Goal: Obtain resource: Download file/media

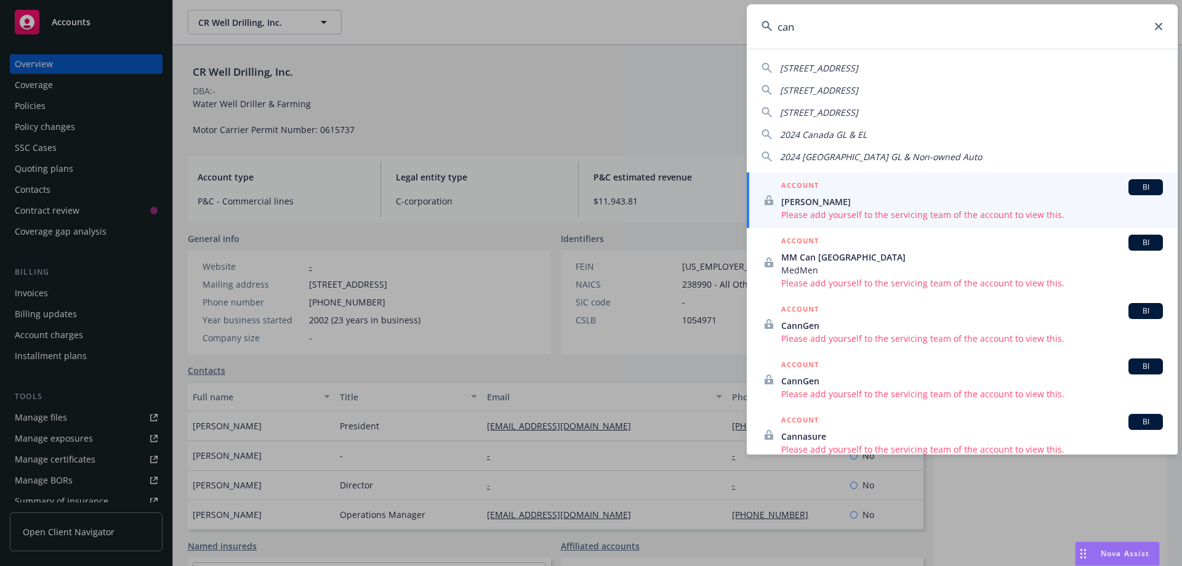
click at [809, 28] on input "can" at bounding box center [962, 26] width 431 height 44
drag, startPoint x: 802, startPoint y: 28, endPoint x: 711, endPoint y: 18, distance: 92.2
click at [713, 30] on div "[GEOGRAPHIC_DATA][STREET_ADDRESS] [STREET_ADDRESS][GEOGRAPHIC_DATA][STREET_ADDR…" at bounding box center [591, 283] width 1182 height 566
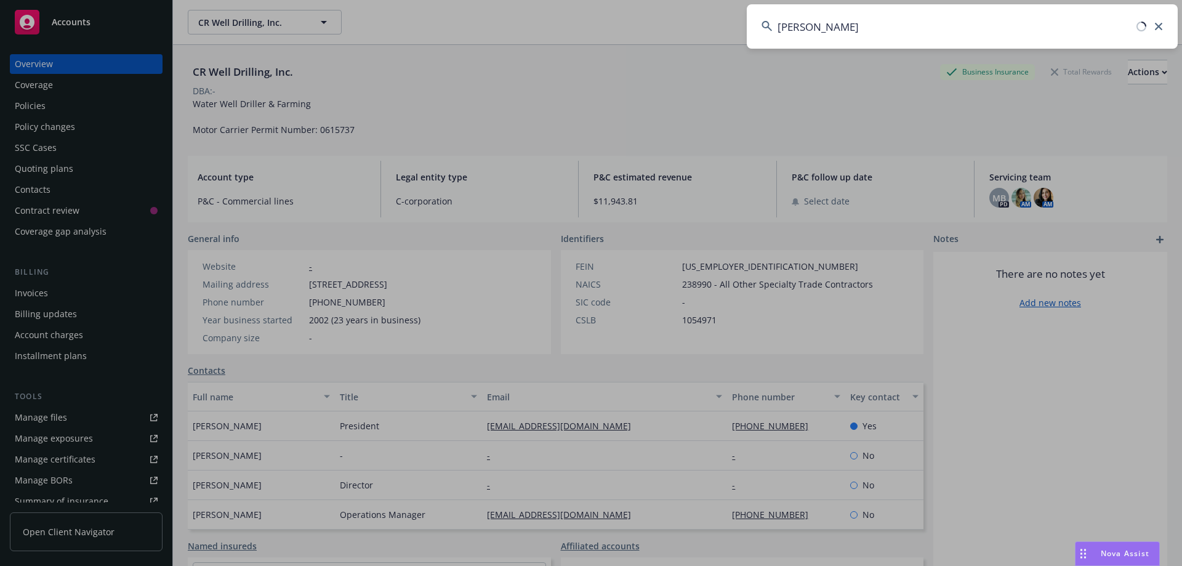
type input "[PERSON_NAME]"
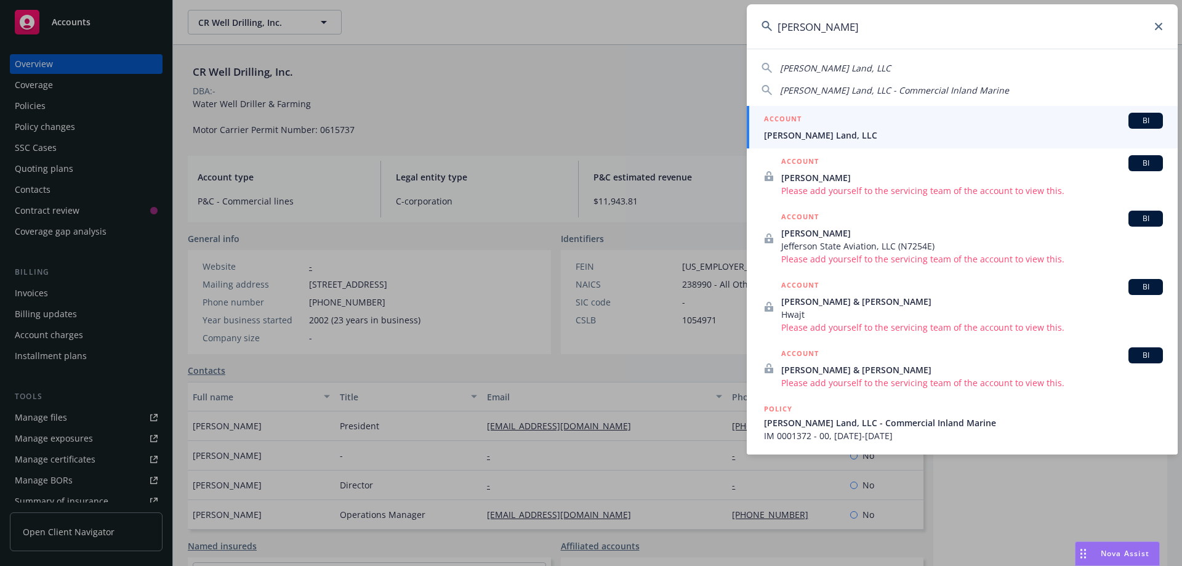
click at [804, 141] on span "[PERSON_NAME] Land, LLC" at bounding box center [963, 135] width 399 height 13
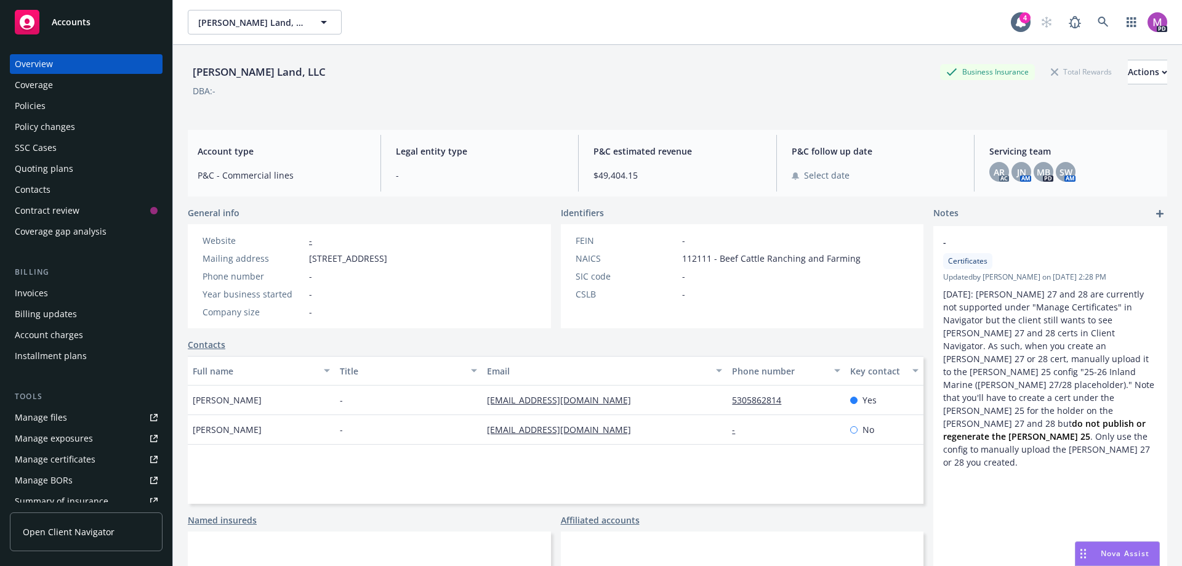
click at [31, 107] on div "Policies" at bounding box center [30, 106] width 31 height 20
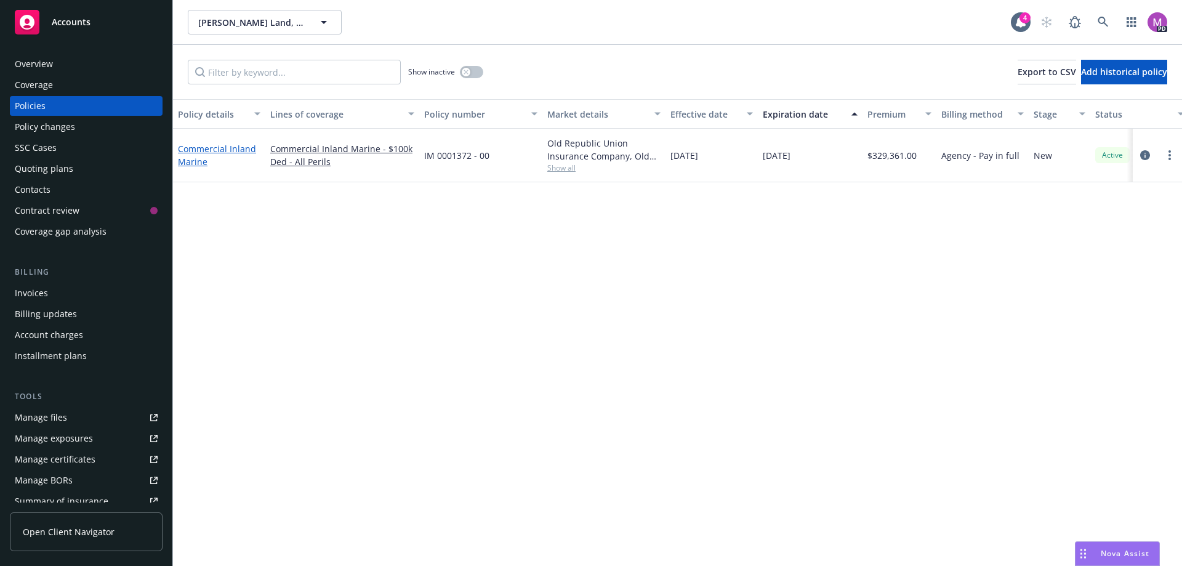
click at [191, 165] on link "Commercial Inland Marine" at bounding box center [217, 155] width 78 height 25
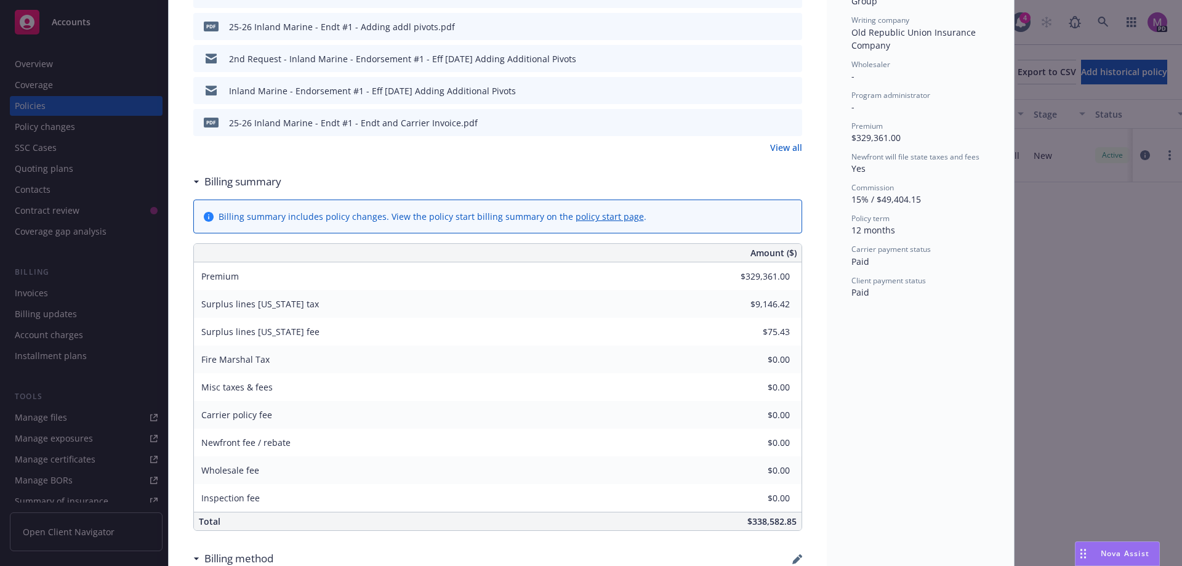
scroll to position [370, 0]
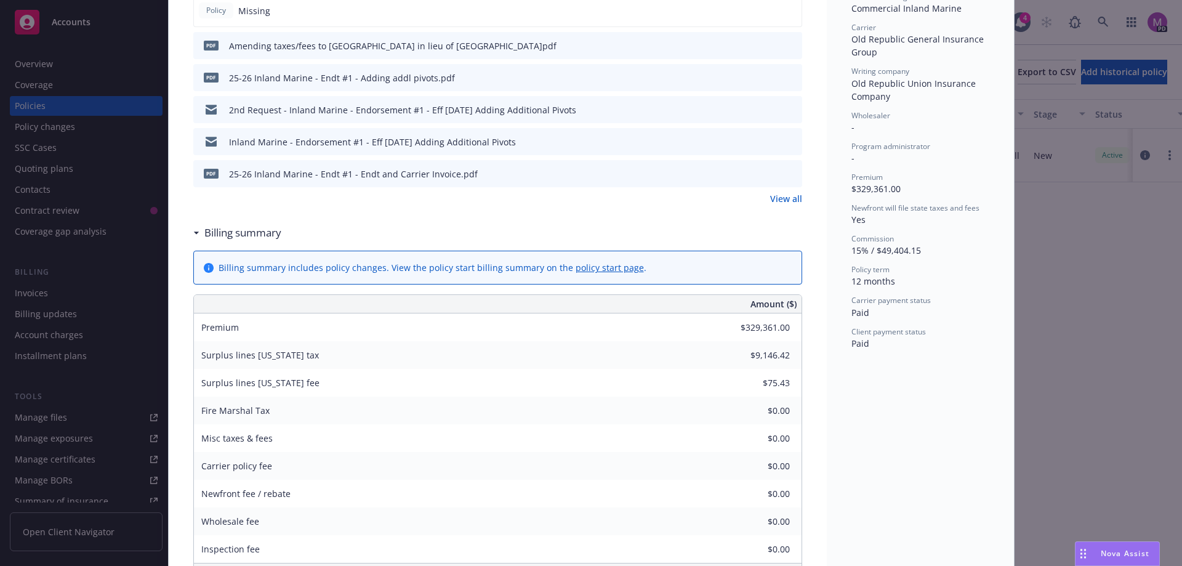
click at [768, 176] on icon "download file" at bounding box center [771, 173] width 10 height 10
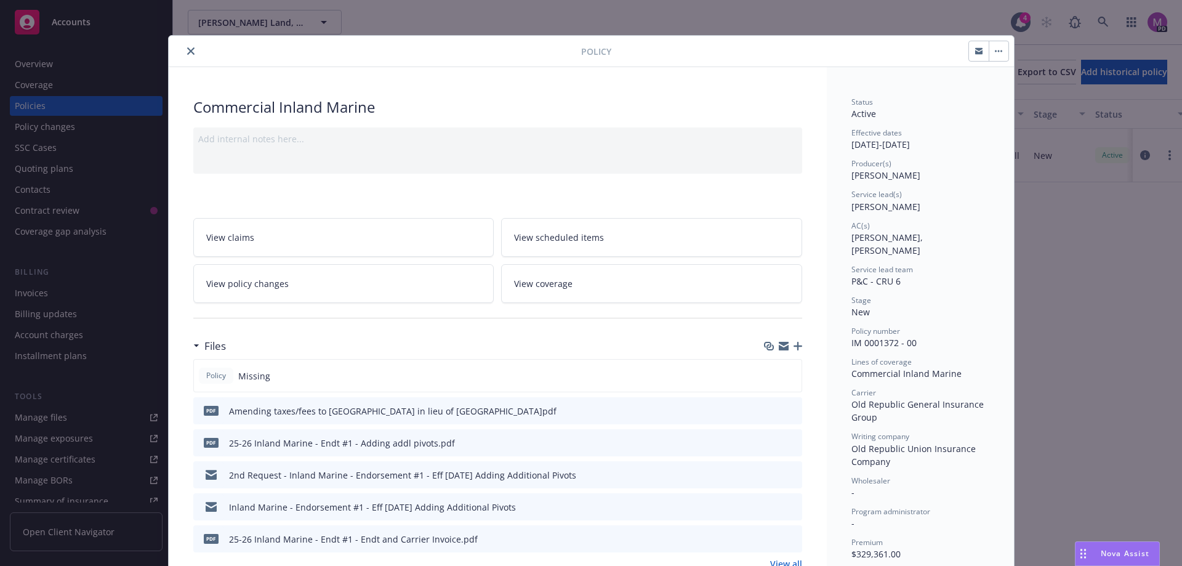
scroll to position [0, 0]
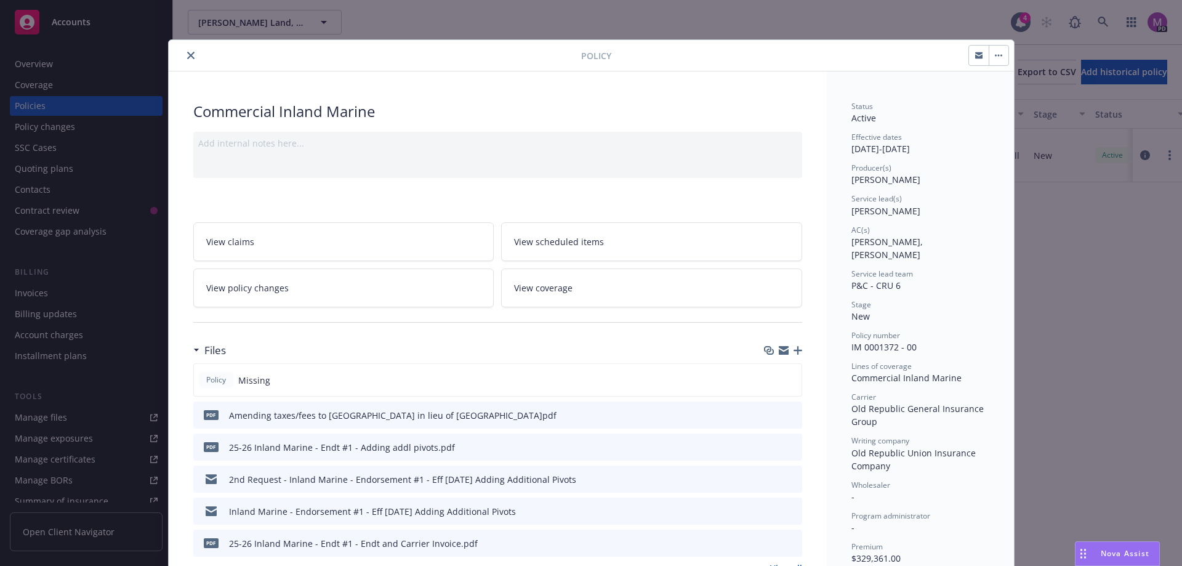
click at [187, 54] on icon "close" at bounding box center [190, 55] width 7 height 7
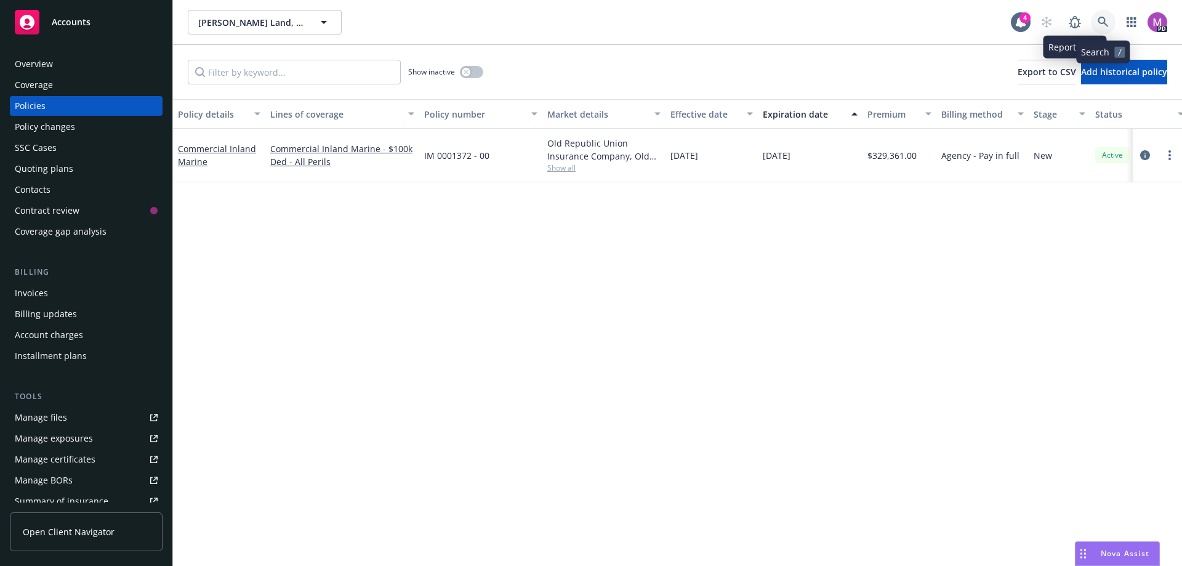
click at [1099, 18] on link at bounding box center [1103, 22] width 25 height 25
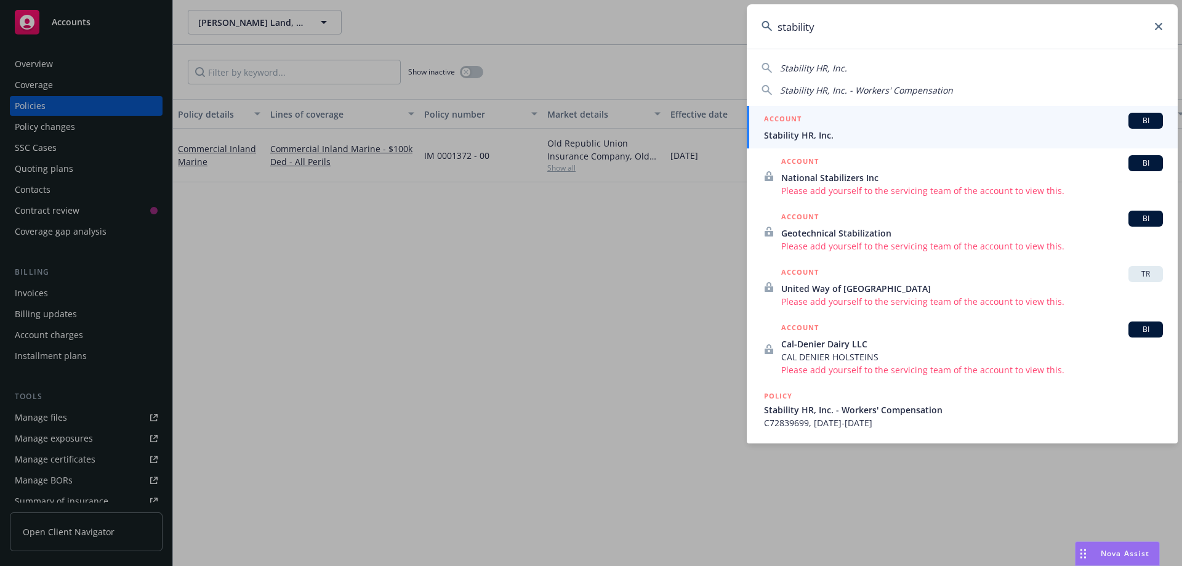
type input "stability"
click at [781, 136] on span "Stability HR, Inc." at bounding box center [963, 135] width 399 height 13
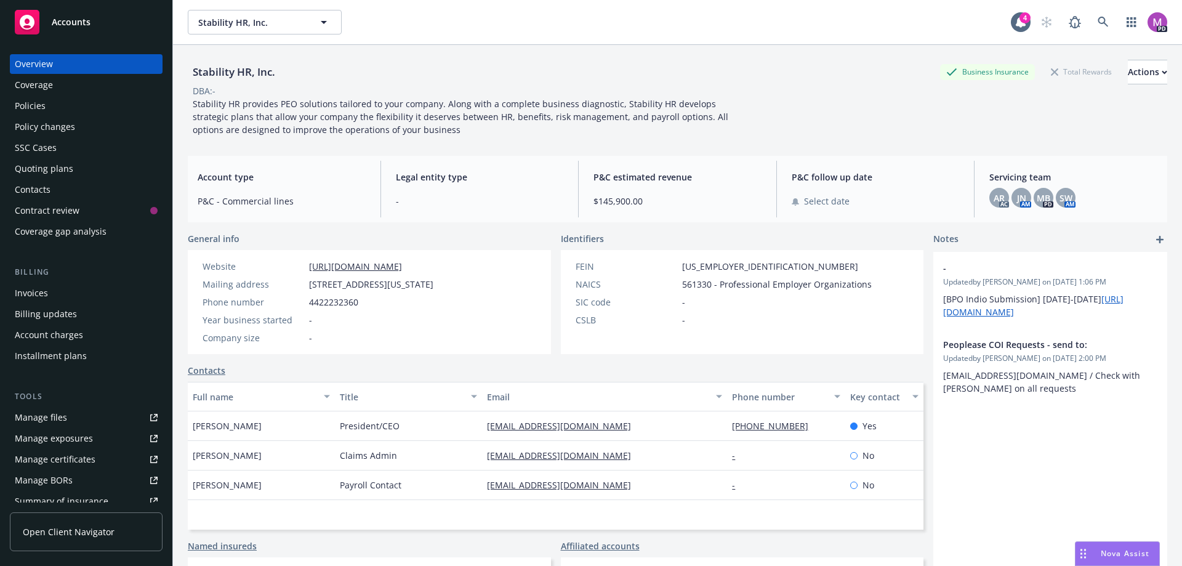
click at [33, 107] on div "Policies" at bounding box center [30, 106] width 31 height 20
